Goal: Download file/media

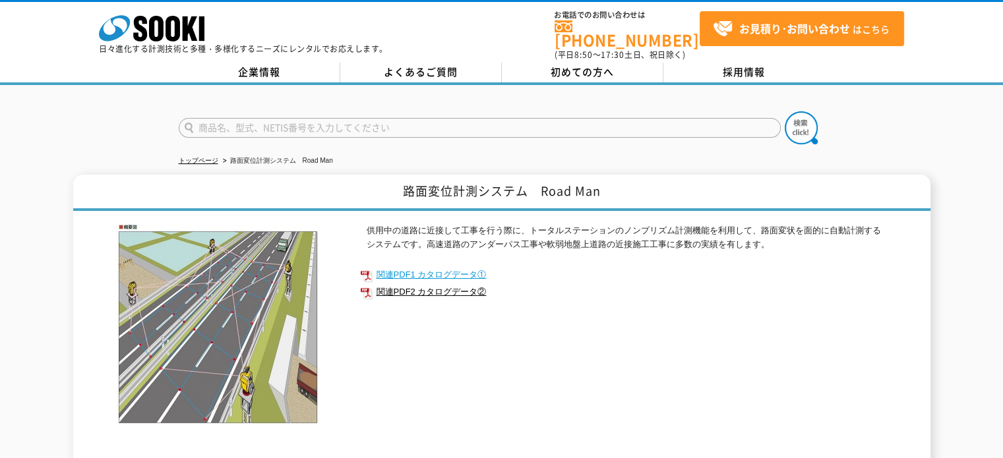
click at [427, 266] on link "関連PDF1 カタログデータ①" at bounding box center [623, 274] width 527 height 17
click at [448, 285] on link "関連PDF2 カタログデータ②" at bounding box center [623, 292] width 527 height 17
click at [496, 181] on h1 "路面変位計測システム　Road Man" at bounding box center [501, 193] width 857 height 36
click at [199, 157] on link "トップページ" at bounding box center [199, 160] width 40 height 7
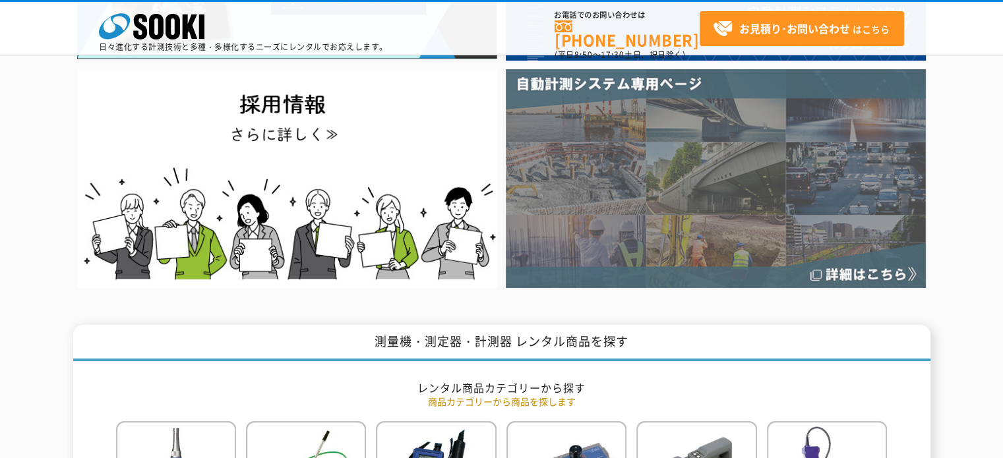
scroll to position [132, 0]
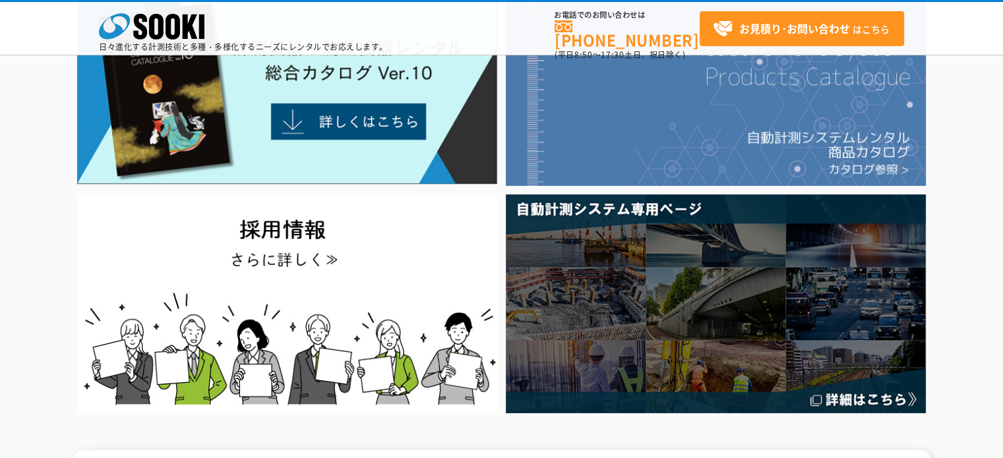
click at [775, 139] on img at bounding box center [716, 89] width 420 height 194
